Goal: Connect with others: Connect with others

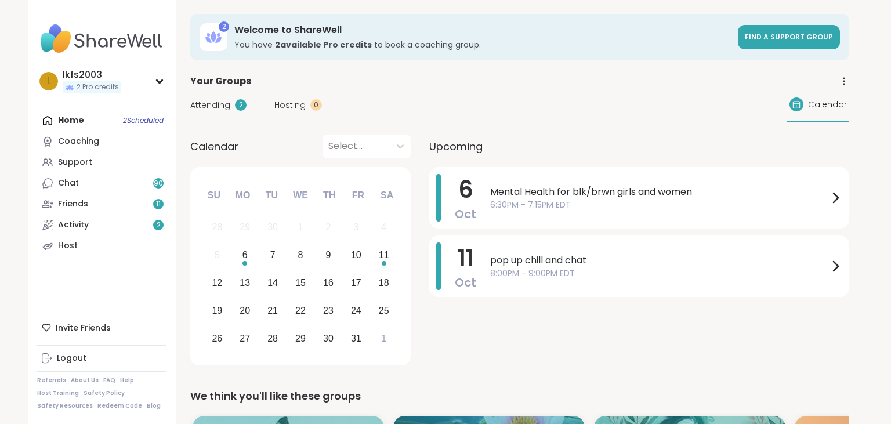
click at [431, 165] on div "Upcoming [DATE] Mental Health for blk/brwn girls and women 6:30PM - 7:15PM EDT …" at bounding box center [639, 252] width 420 height 235
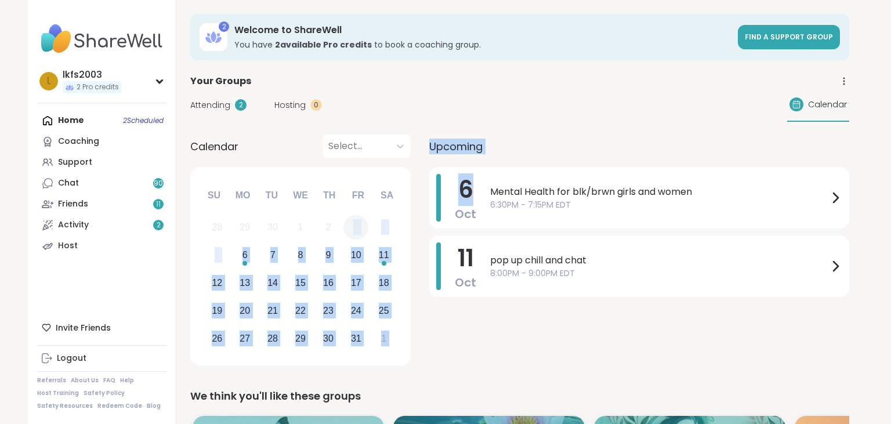
drag, startPoint x: 0, startPoint y: 0, endPoint x: 350, endPoint y: 235, distance: 421.5
click at [350, 235] on div "Calendar Select... Previous Month Next Month [DATE] Su Mo Tu We Th Fr Sa 28 29 …" at bounding box center [519, 252] width 659 height 235
click at [152, 187] on link "Chat 90" at bounding box center [101, 183] width 129 height 21
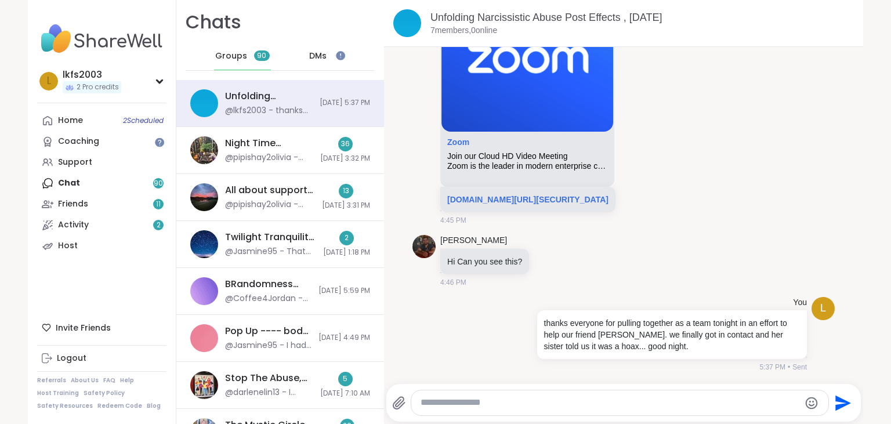
click at [321, 59] on span "DMs" at bounding box center [317, 56] width 17 height 12
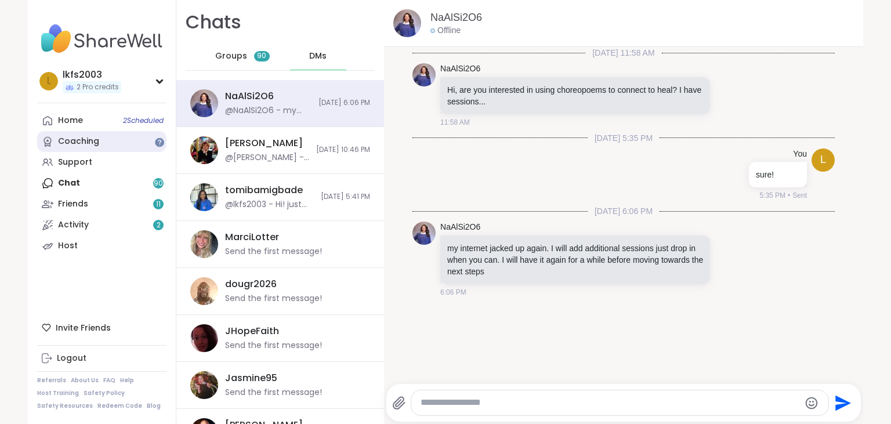
click at [119, 141] on link "Coaching" at bounding box center [101, 141] width 129 height 21
